Goal: Use online tool/utility: Utilize a website feature to perform a specific function

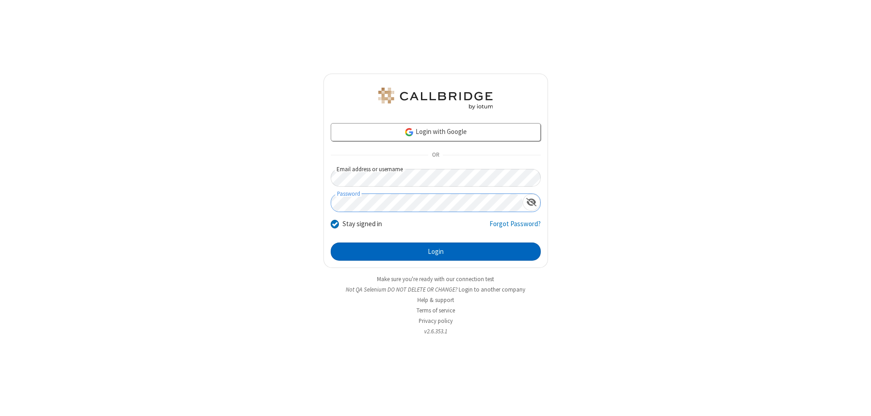
click at [436, 251] on button "Login" at bounding box center [436, 251] width 210 height 18
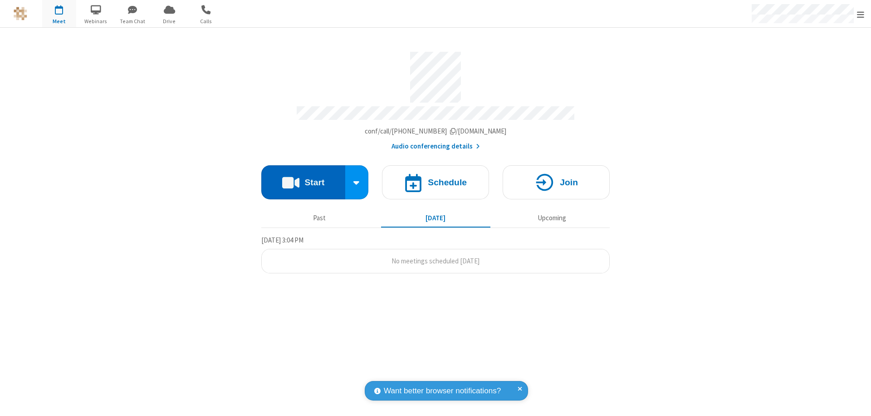
click at [303, 178] on button "Start" at bounding box center [303, 182] width 84 height 34
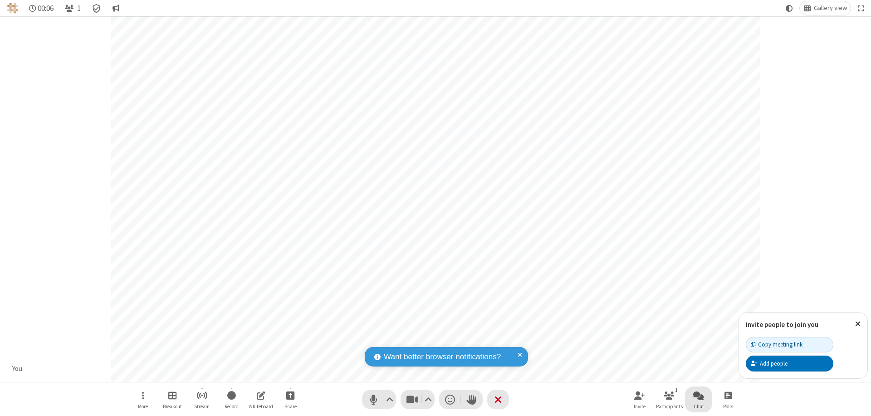
click at [699, 395] on span "Open chat" at bounding box center [698, 394] width 11 height 11
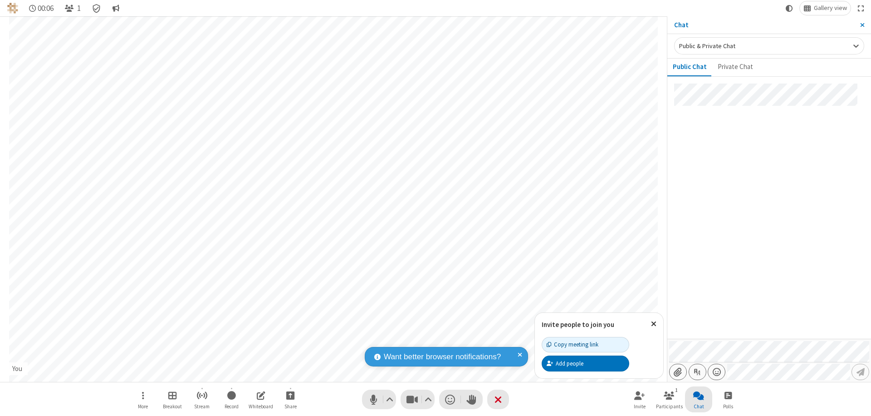
type input "C:\fakepath\doc_test.docx"
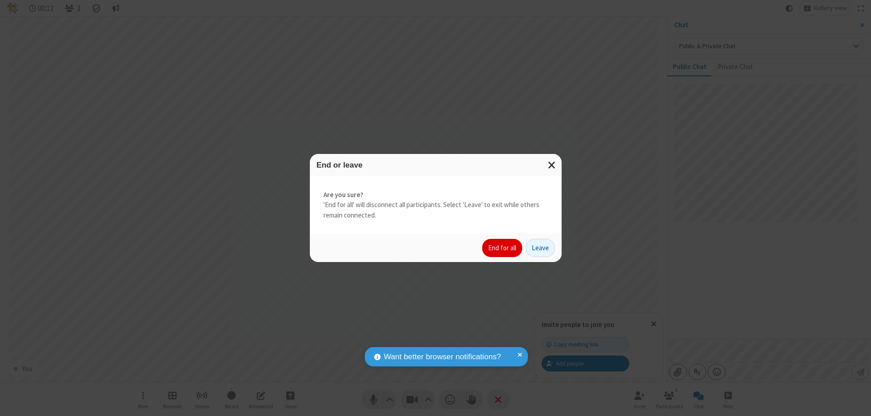
click at [503, 248] on button "End for all" at bounding box center [502, 248] width 40 height 18
